Goal: Information Seeking & Learning: Learn about a topic

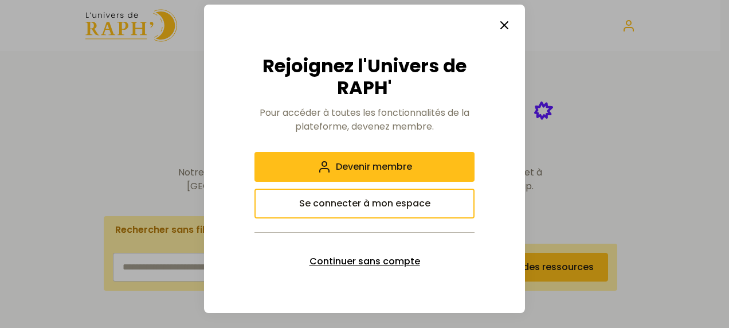
click at [392, 261] on span "Continuer sans compte" at bounding box center [365, 262] width 111 height 14
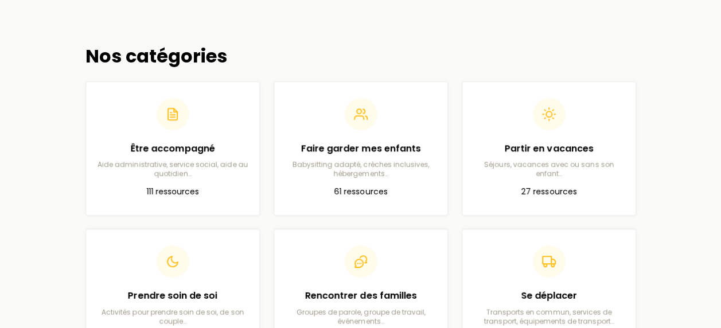
scroll to position [344, 0]
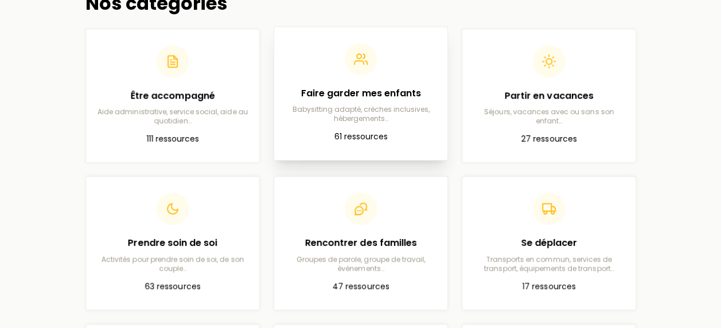
click at [331, 99] on h2 "Faire garder mes enfants" at bounding box center [360, 94] width 155 height 14
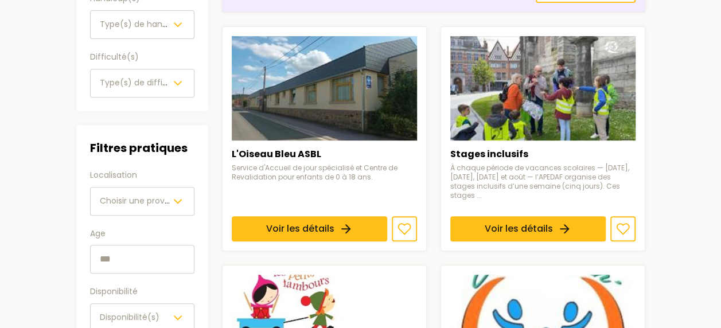
scroll to position [229, 0]
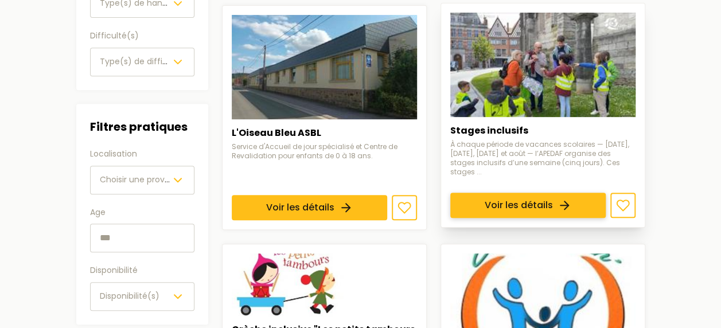
click at [521, 203] on link "Voir les détails" at bounding box center [527, 205] width 155 height 25
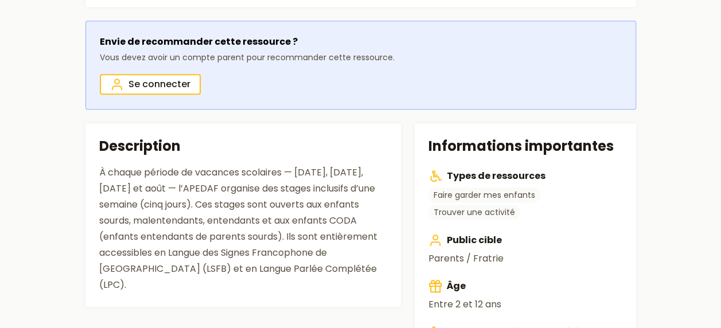
scroll to position [401, 0]
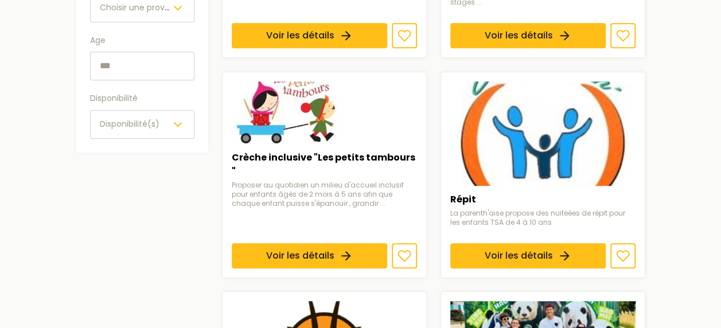
scroll to position [229, 0]
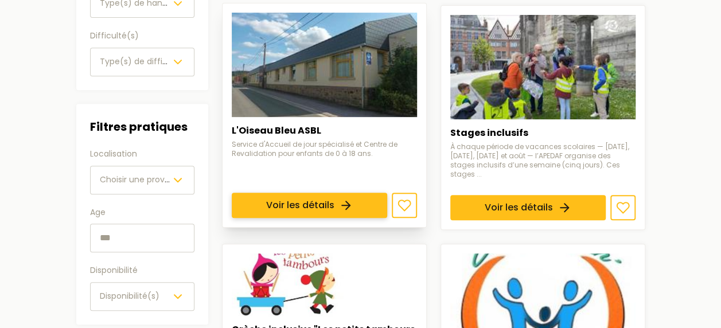
click at [283, 204] on link "Voir les détails" at bounding box center [309, 205] width 155 height 25
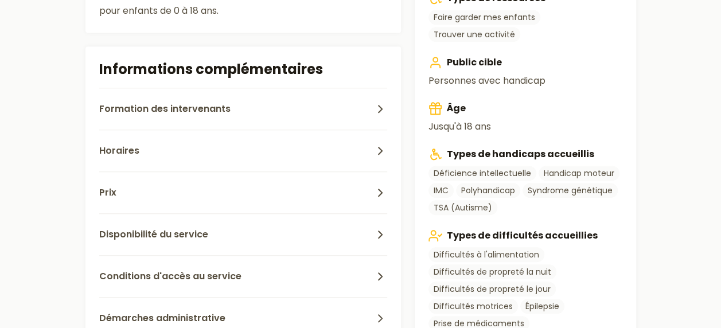
scroll to position [115, 0]
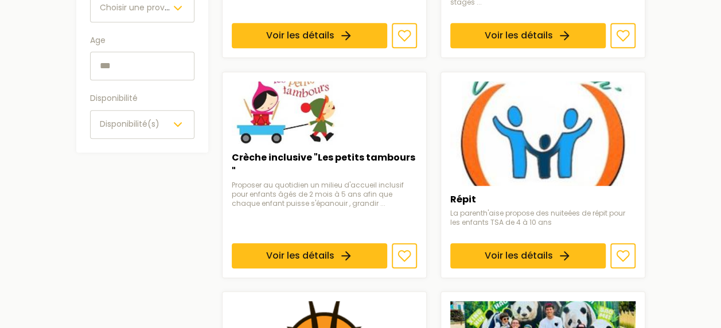
scroll to position [459, 0]
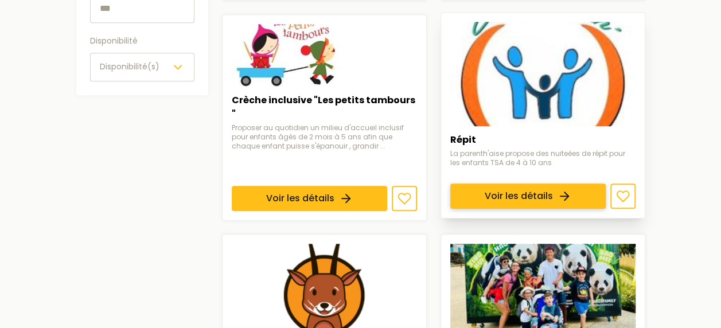
click at [501, 183] on link "Voir les détails" at bounding box center [527, 195] width 155 height 25
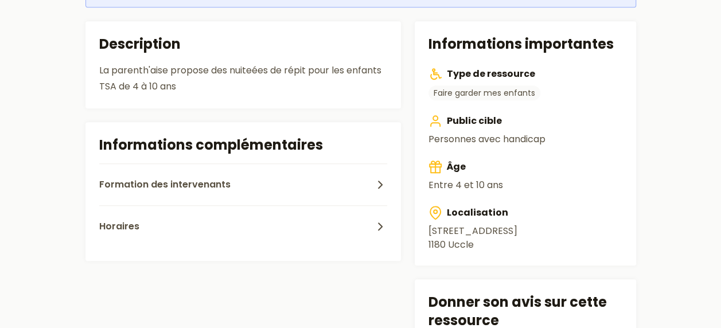
scroll to position [344, 0]
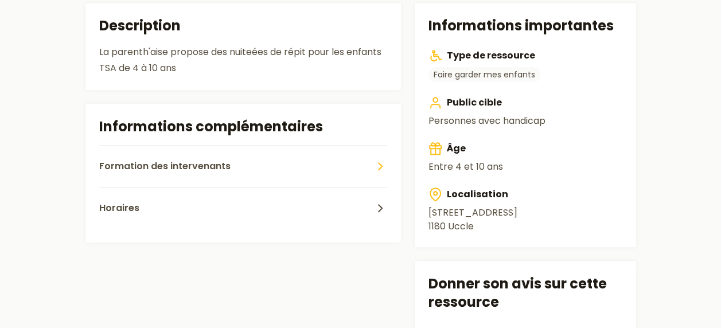
click at [370, 173] on button "Formation des intervenants" at bounding box center [243, 166] width 288 height 42
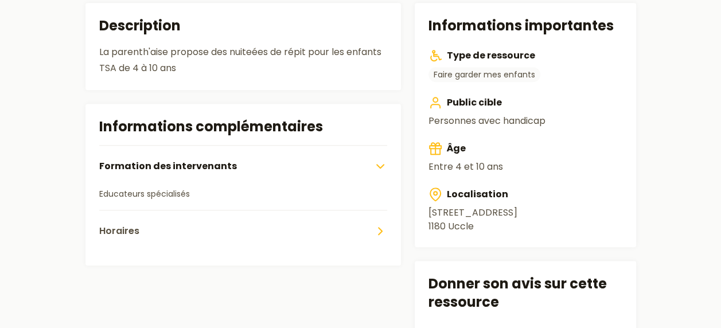
click at [370, 225] on button "Horaires" at bounding box center [243, 231] width 288 height 42
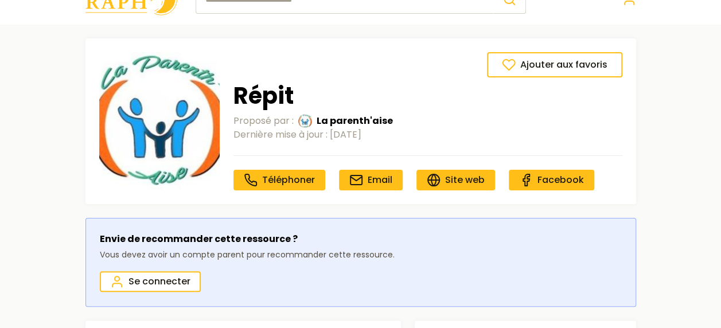
scroll to position [0, 0]
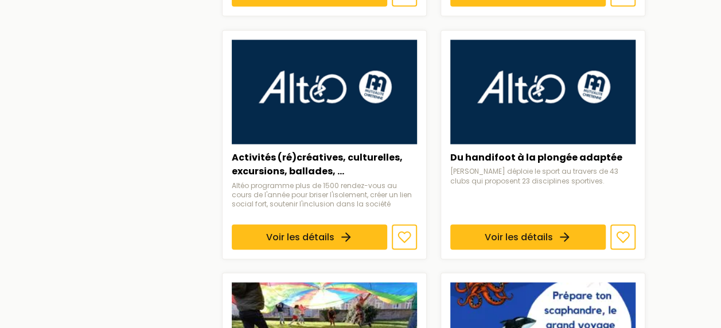
scroll to position [917, 0]
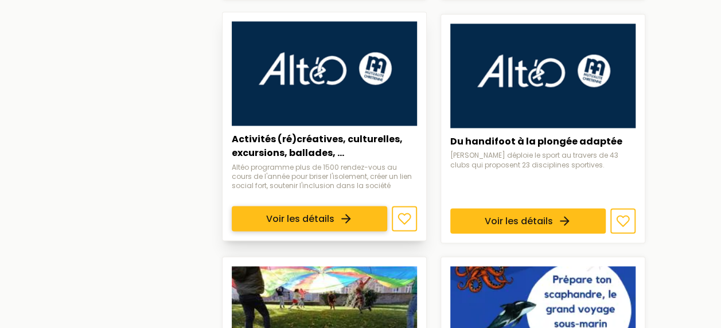
click at [260, 205] on link "Voir les détails" at bounding box center [309, 217] width 155 height 25
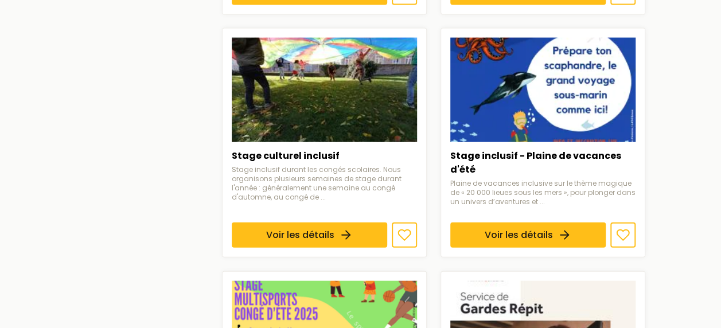
scroll to position [1147, 0]
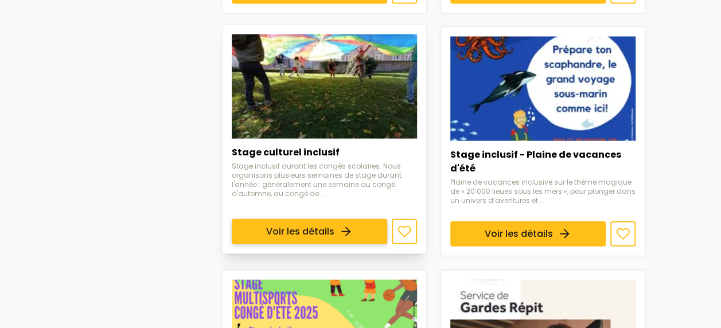
click at [322, 219] on link "Voir les détails" at bounding box center [309, 231] width 155 height 25
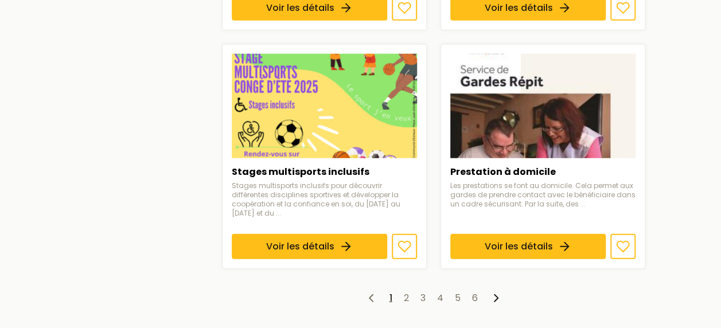
scroll to position [1376, 0]
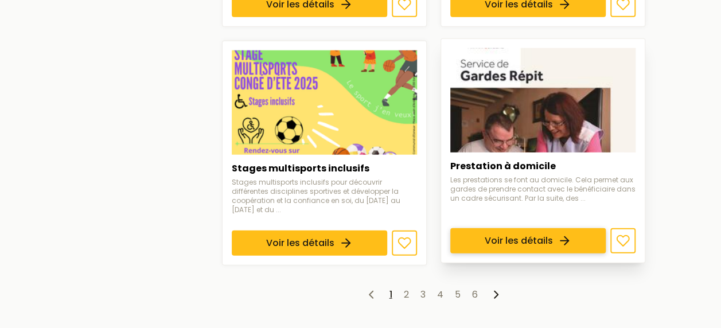
click at [519, 228] on link "Voir les détails" at bounding box center [527, 240] width 155 height 25
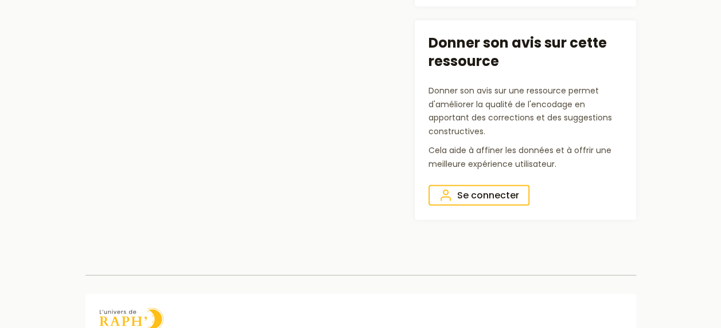
scroll to position [975, 0]
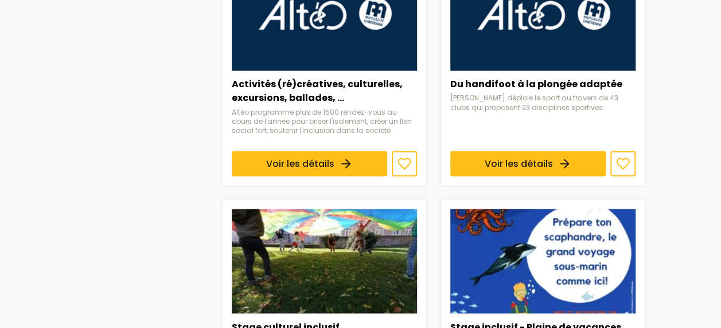
scroll to position [1376, 0]
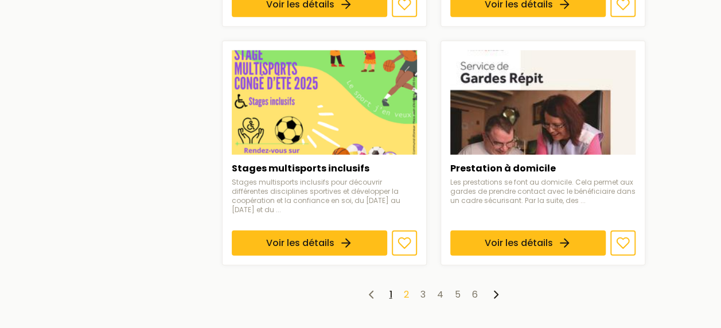
click at [404, 288] on link "2" at bounding box center [406, 294] width 5 height 13
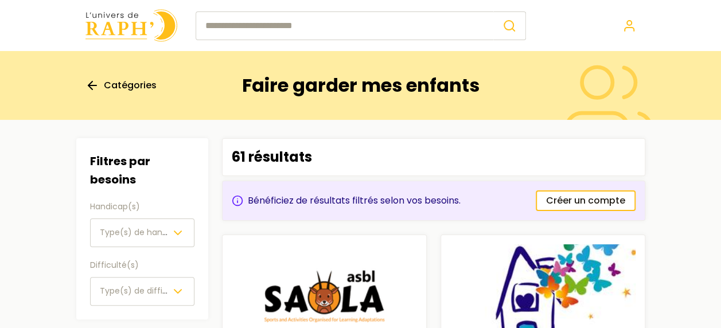
scroll to position [172, 0]
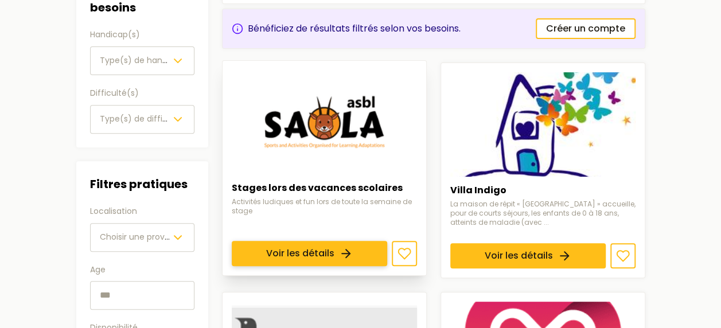
click at [358, 241] on link "Voir les détails" at bounding box center [309, 253] width 155 height 25
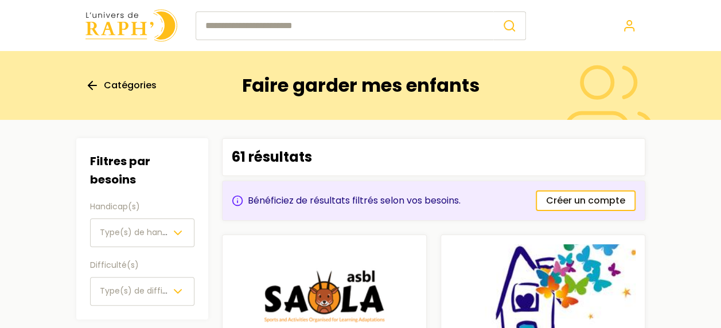
scroll to position [172, 0]
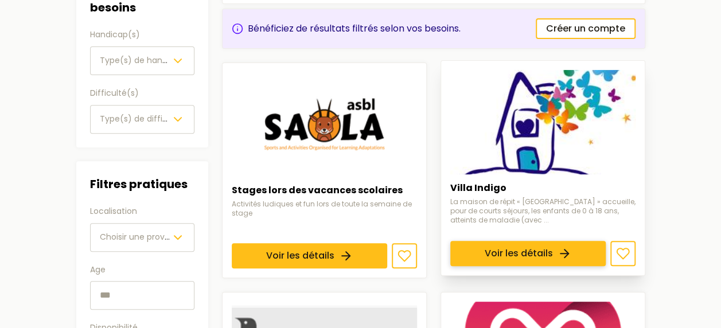
click at [487, 241] on link "Voir les détails" at bounding box center [527, 253] width 155 height 25
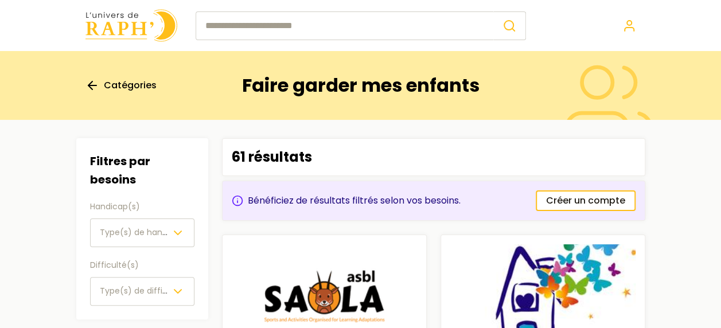
scroll to position [172, 0]
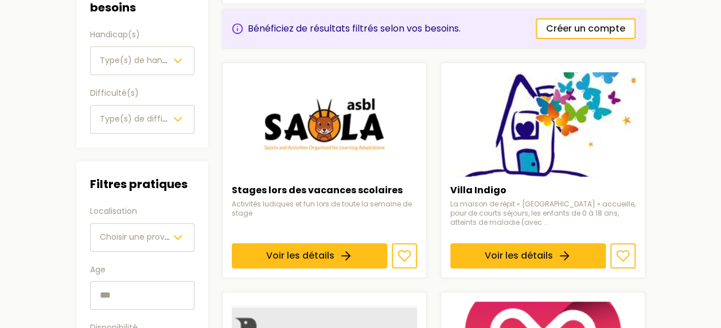
click at [138, 63] on span "Type(s) de handicap(s)" at bounding box center [148, 59] width 97 height 11
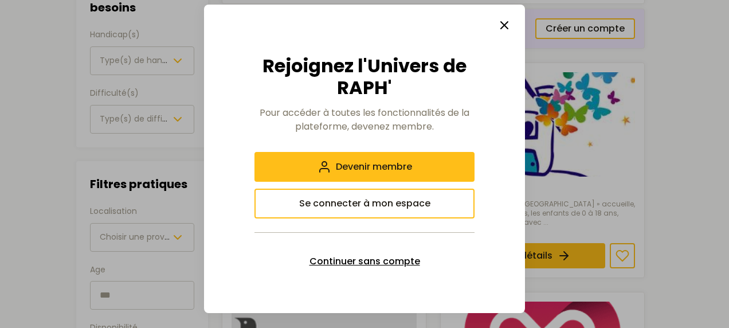
click at [353, 259] on span "Continuer sans compte" at bounding box center [365, 262] width 111 height 14
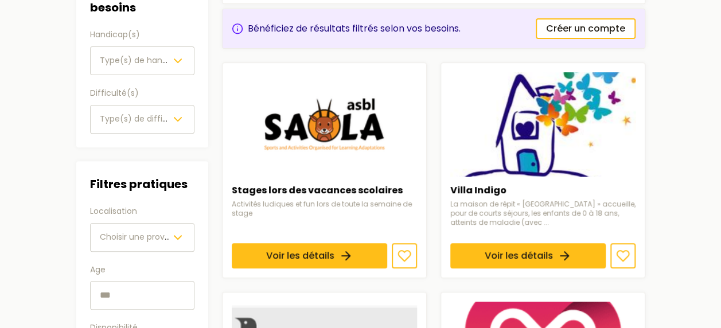
click at [167, 57] on span "Type(s) de handicap(s)" at bounding box center [148, 59] width 97 height 11
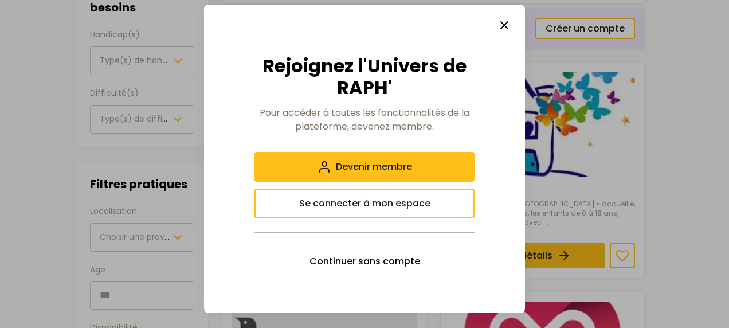
click at [507, 25] on icon "button" at bounding box center [505, 25] width 14 height 14
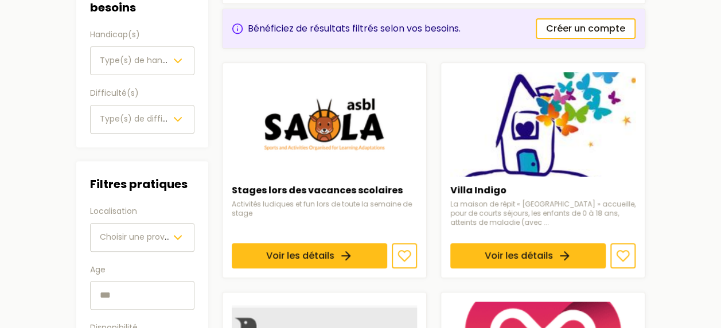
click at [122, 233] on span "Choisir une province" at bounding box center [141, 236] width 82 height 11
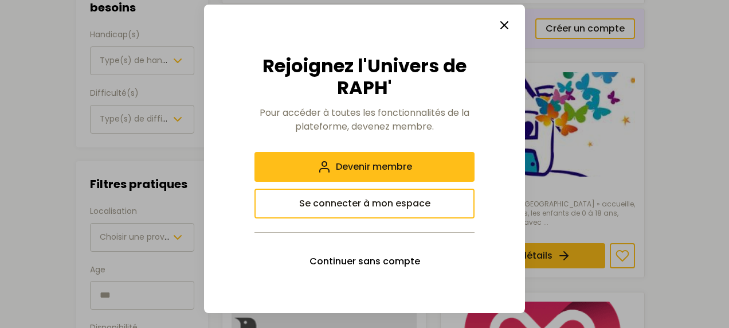
click at [512, 22] on button "button" at bounding box center [504, 25] width 23 height 23
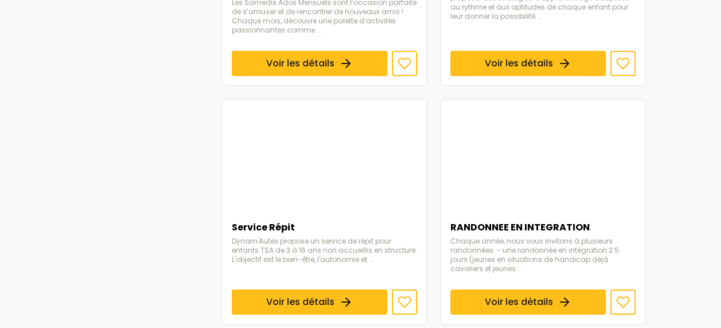
scroll to position [1491, 0]
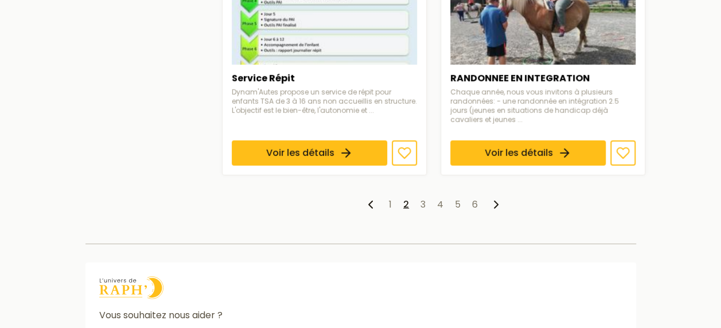
click at [385, 198] on ul "1 2 3 4 5 6" at bounding box center [433, 205] width 423 height 14
click at [390, 198] on link "1" at bounding box center [390, 204] width 3 height 13
